Goal: Task Accomplishment & Management: Complete application form

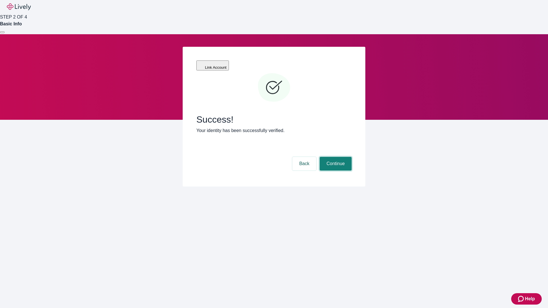
click at [335, 157] on button "Continue" at bounding box center [336, 164] width 32 height 14
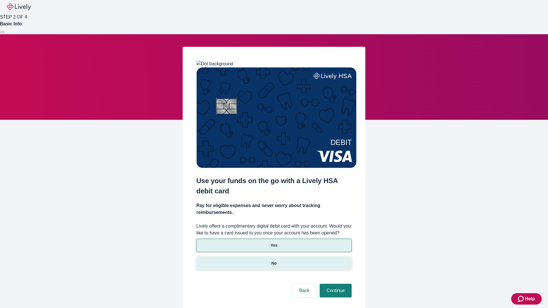
click at [274, 261] on p "No" at bounding box center [273, 264] width 5 height 6
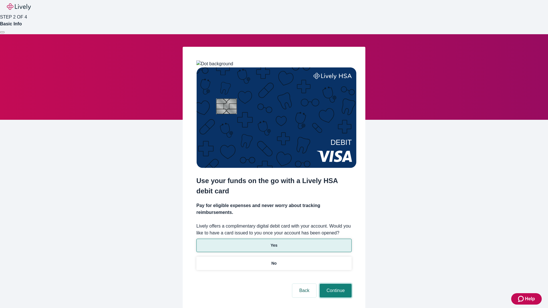
click at [335, 284] on button "Continue" at bounding box center [336, 291] width 32 height 14
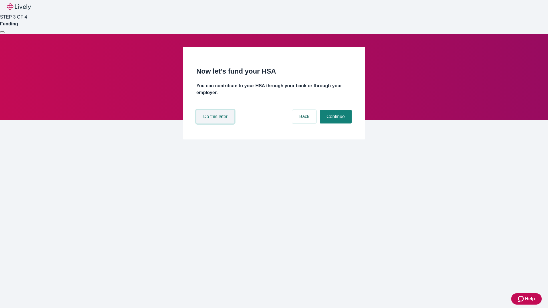
click at [216, 124] on button "Do this later" at bounding box center [215, 117] width 38 height 14
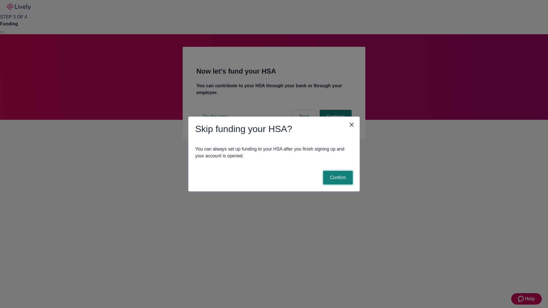
click at [337, 178] on button "Confirm" at bounding box center [338, 178] width 30 height 14
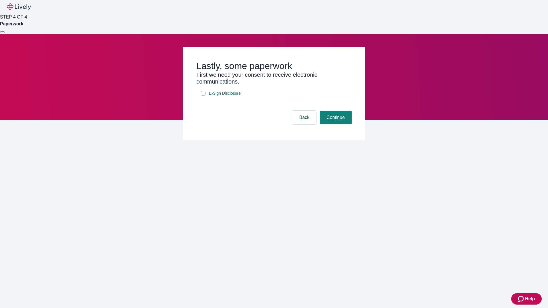
click at [203, 96] on input "E-Sign Disclosure" at bounding box center [203, 93] width 5 height 5
checkbox input "true"
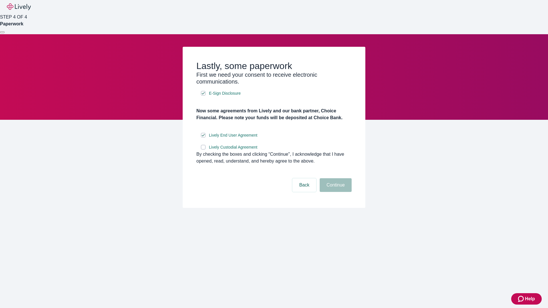
click at [203, 150] on input "Lively Custodial Agreement" at bounding box center [203, 147] width 5 height 5
checkbox input "true"
click at [335, 192] on button "Continue" at bounding box center [336, 185] width 32 height 14
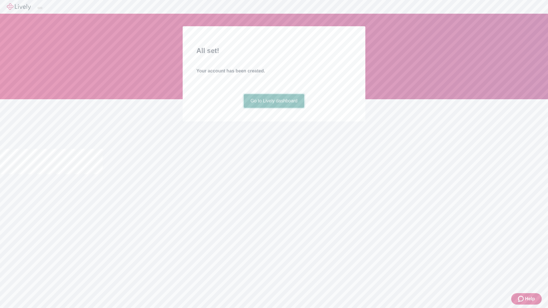
click at [274, 108] on link "Go to Lively dashboard" at bounding box center [274, 101] width 61 height 14
